Goal: Find specific page/section: Find specific page/section

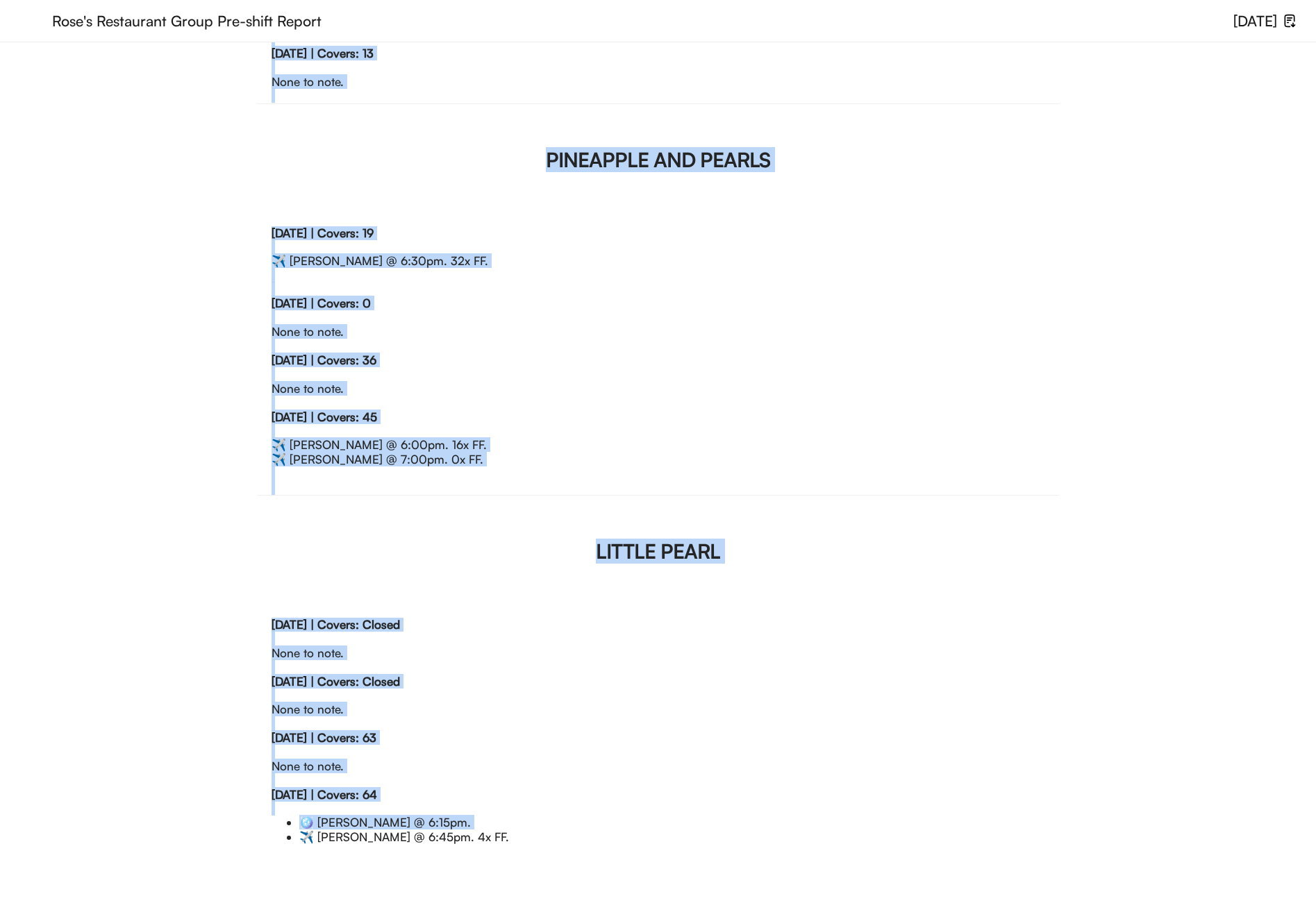
scroll to position [1145, 0]
drag, startPoint x: 581, startPoint y: 321, endPoint x: 686, endPoint y: 846, distance: 535.4
click at [686, 846] on div "ROSE'S LUXURY Tuesday, 10/14 | Covers: 86 🍾 Luisa Malabet @ 6:00pm. Wednesday, …" at bounding box center [658, 103] width 801 height 1509
copy div "ROSE'S LUXURY Tuesday, 10/14 | Covers: 86 🍾 Luisa Malabet @ 6:00pm. Wednesday, …"
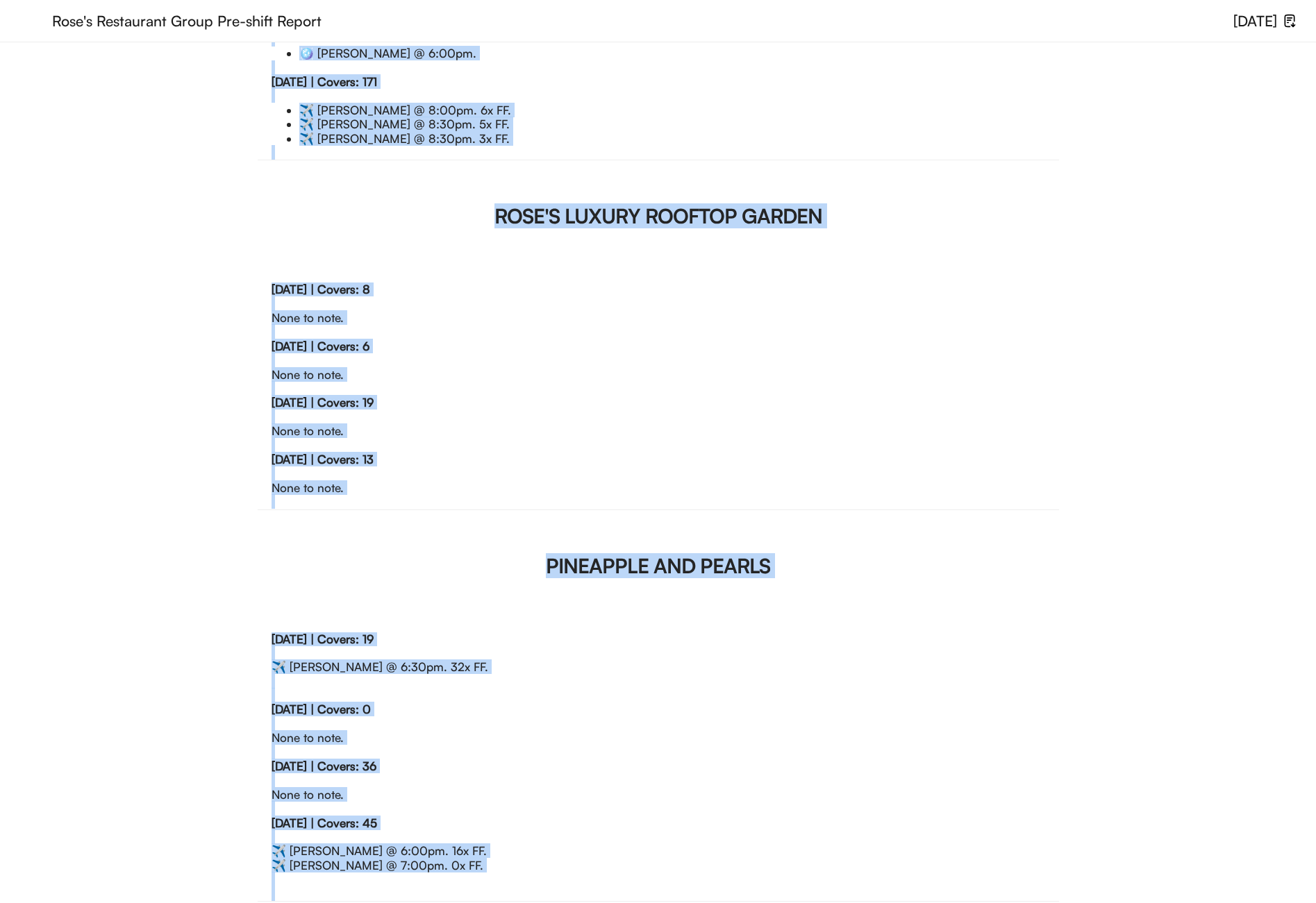
scroll to position [0, 0]
